Goal: Information Seeking & Learning: Learn about a topic

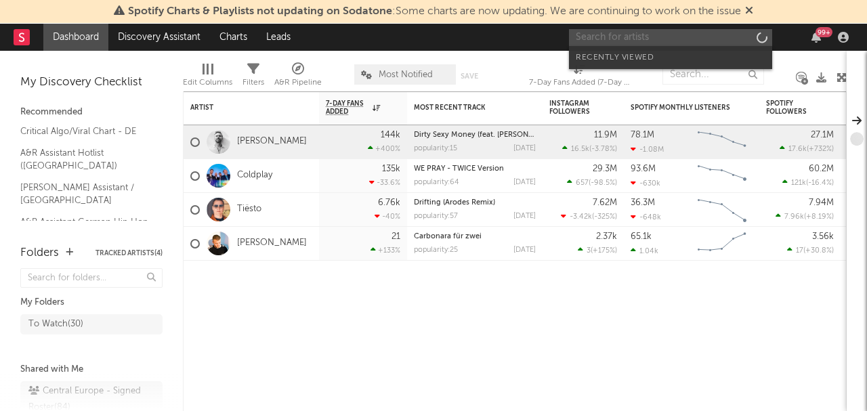
click at [689, 29] on input "text" at bounding box center [670, 37] width 203 height 17
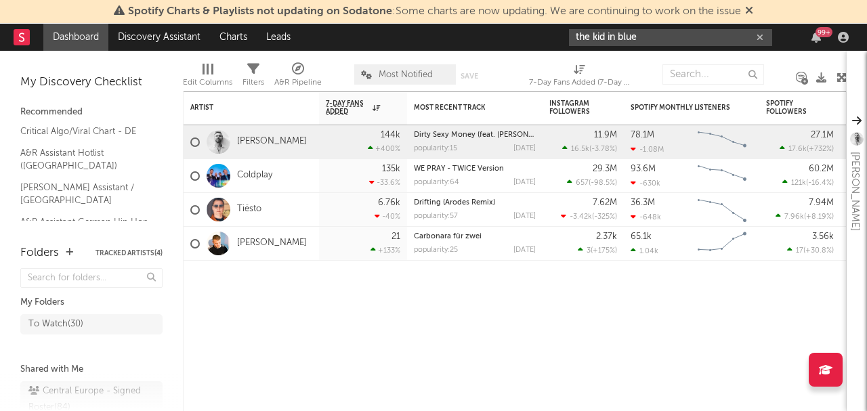
click at [667, 35] on input "the kid in blue" at bounding box center [670, 37] width 203 height 17
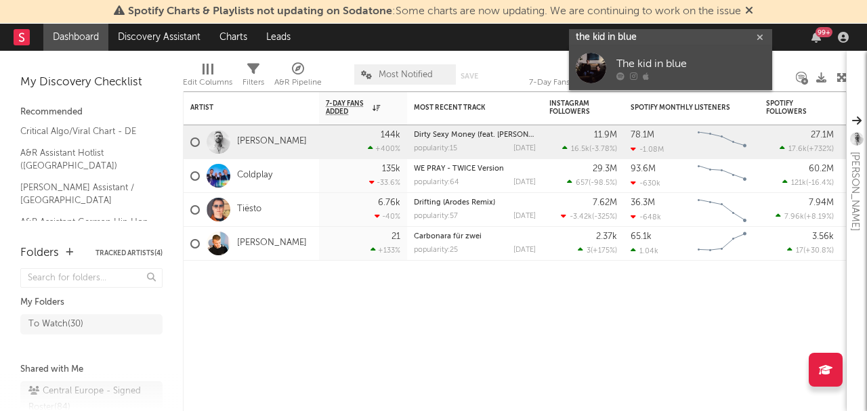
type input "the kid in blue"
click at [614, 57] on link "The kid in blue" at bounding box center [670, 68] width 203 height 44
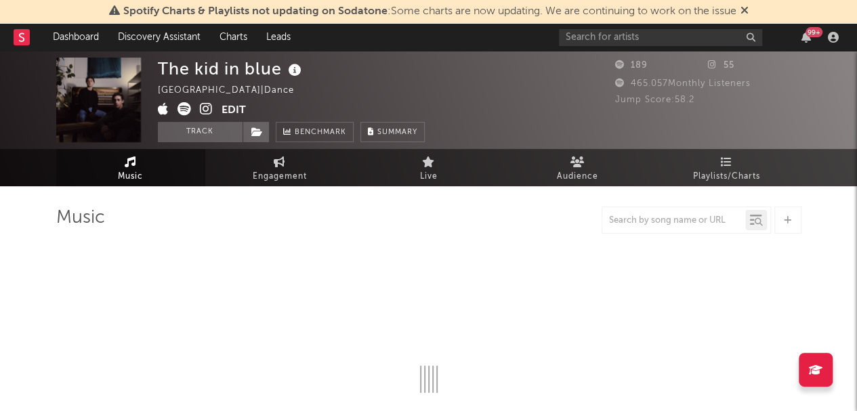
select select "1w"
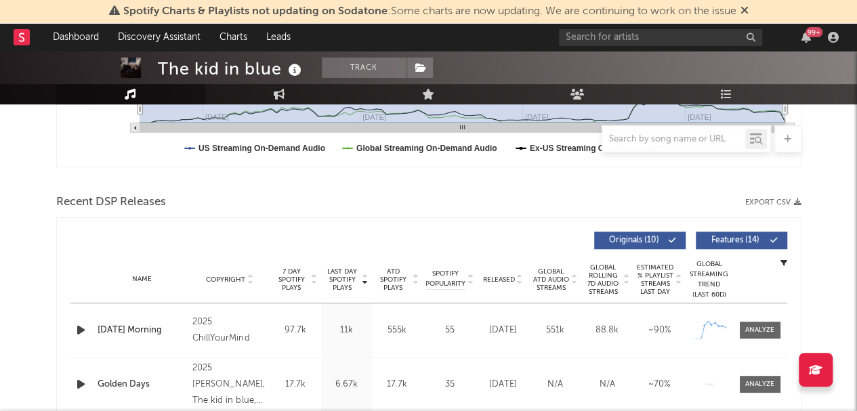
scroll to position [474, 0]
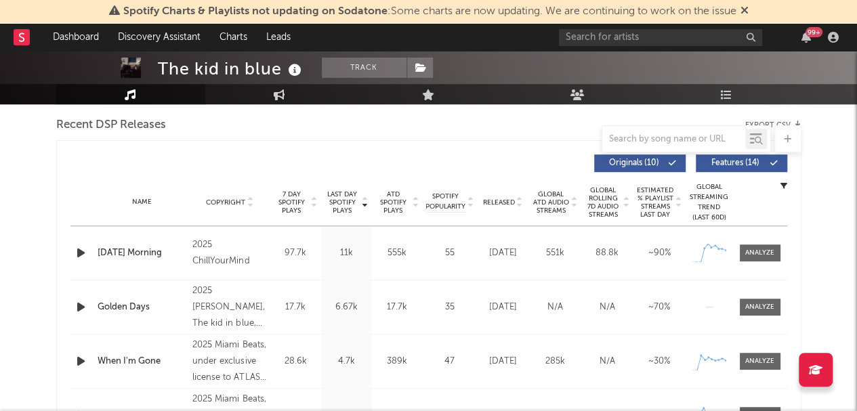
click at [517, 205] on icon at bounding box center [519, 205] width 7 height 5
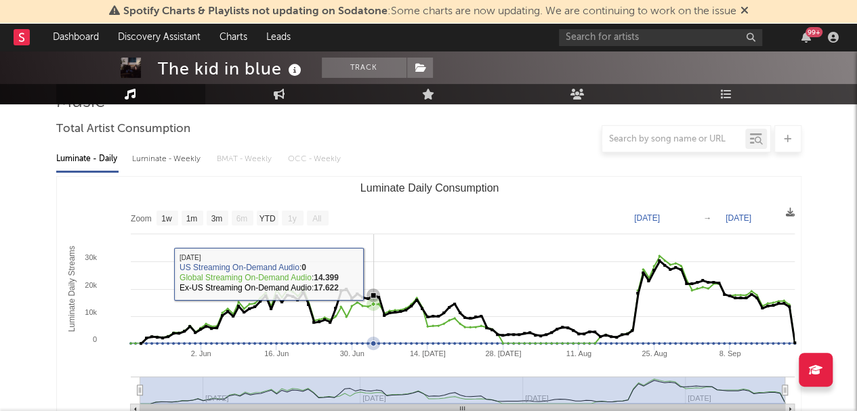
scroll to position [0, 0]
